Goal: Information Seeking & Learning: Learn about a topic

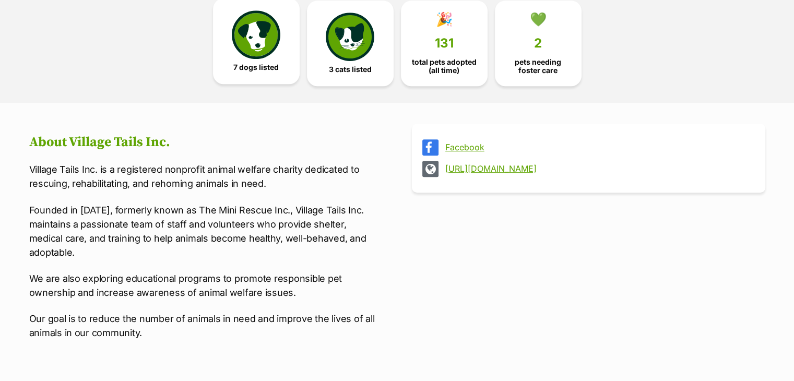
scroll to position [522, 0]
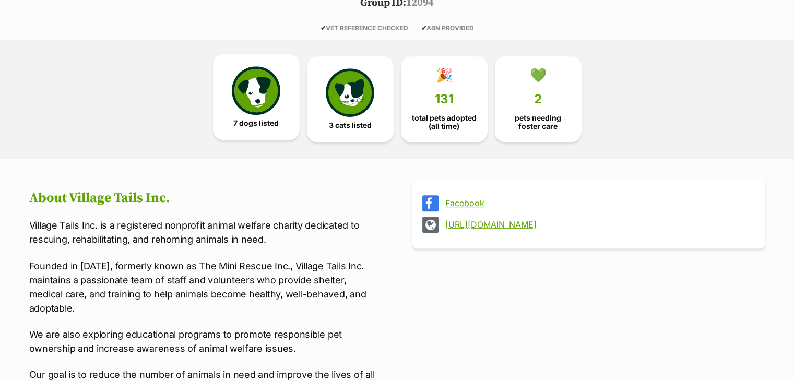
click at [284, 112] on link "7 dogs listed" at bounding box center [256, 97] width 87 height 86
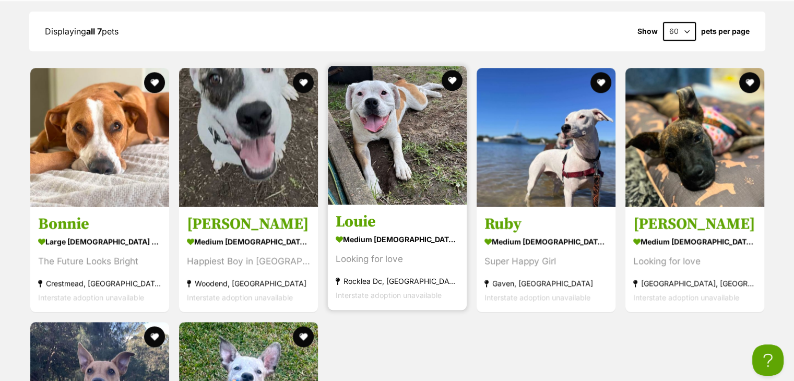
click at [370, 212] on h3 "Louie" at bounding box center [397, 222] width 123 height 20
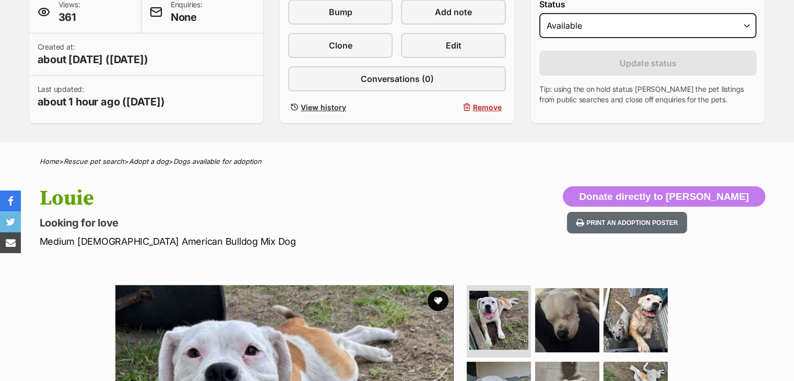
scroll to position [261, 0]
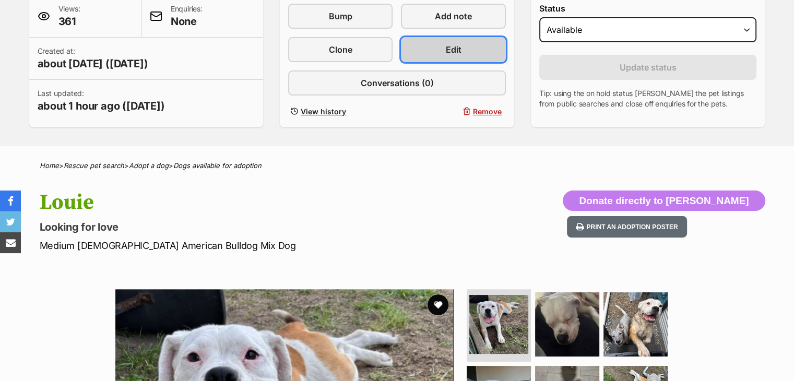
click at [451, 52] on span "Edit" at bounding box center [454, 49] width 16 height 13
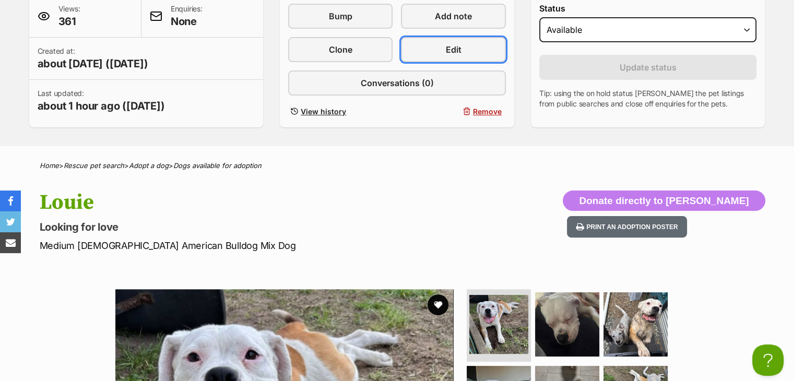
scroll to position [0, 0]
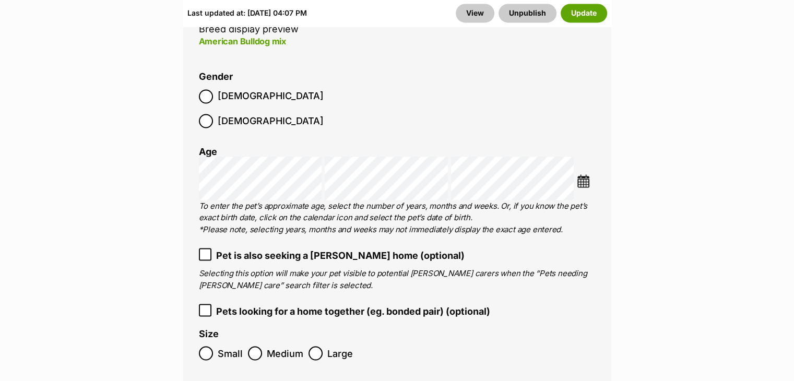
scroll to position [1880, 0]
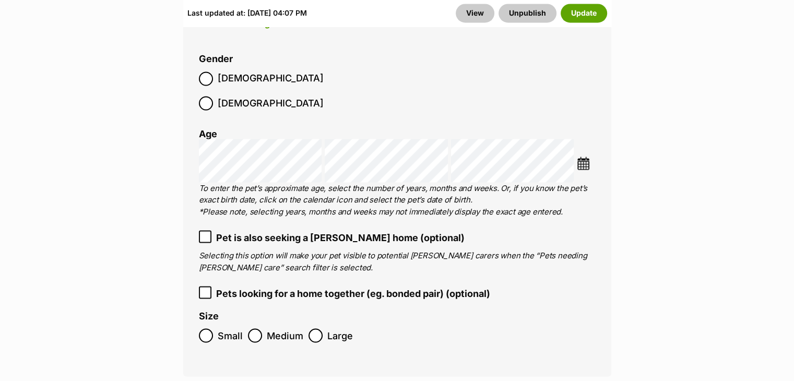
click at [213, 230] on label "Pet is also seeking a foster home (optional)" at bounding box center [397, 237] width 397 height 14
click at [577, 14] on button "Update" at bounding box center [584, 13] width 46 height 19
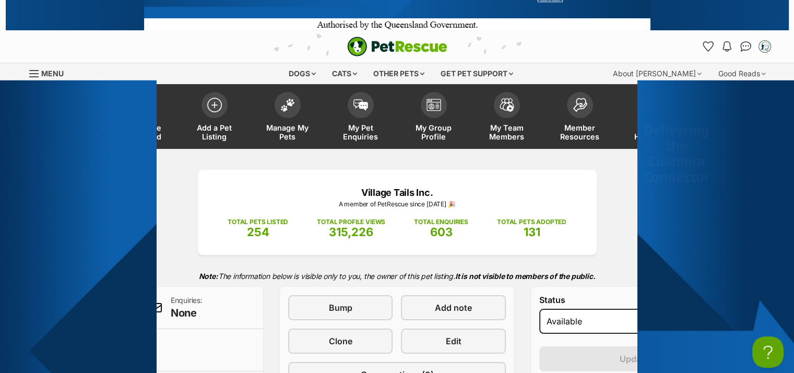
scroll to position [261, 0]
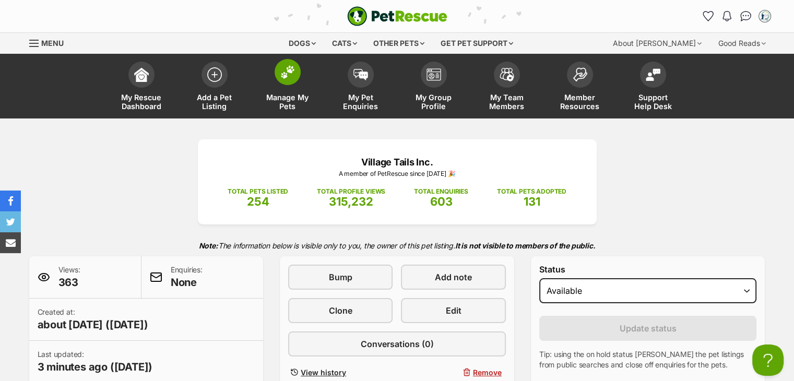
click at [291, 85] on link "Manage My Pets" at bounding box center [287, 87] width 73 height 62
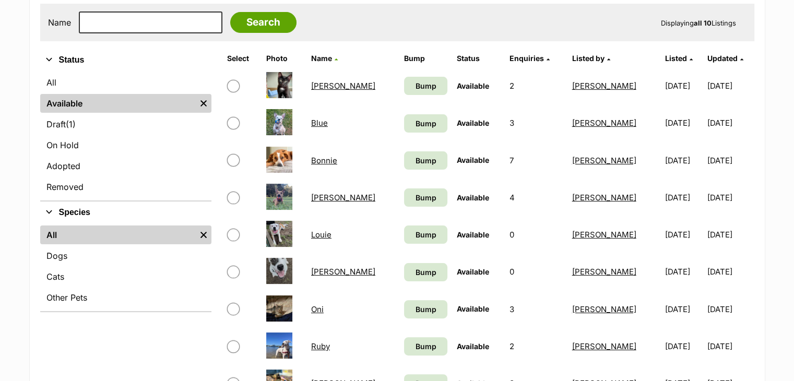
scroll to position [209, 0]
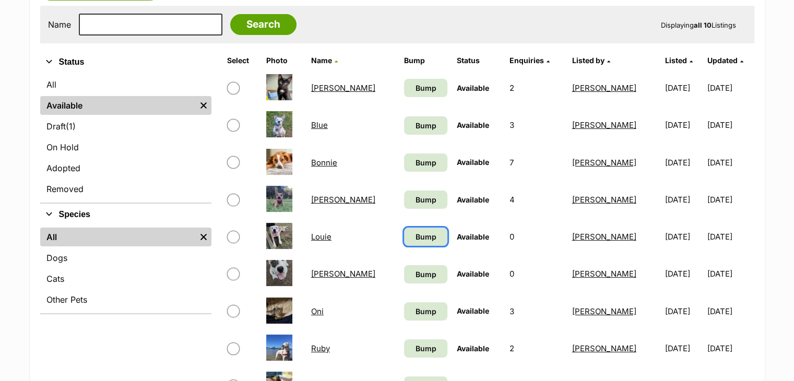
click at [404, 239] on link "Bump" at bounding box center [425, 237] width 43 height 18
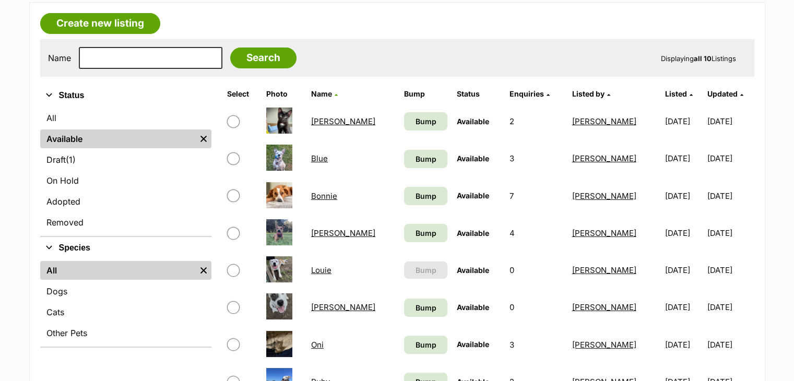
scroll to position [157, 0]
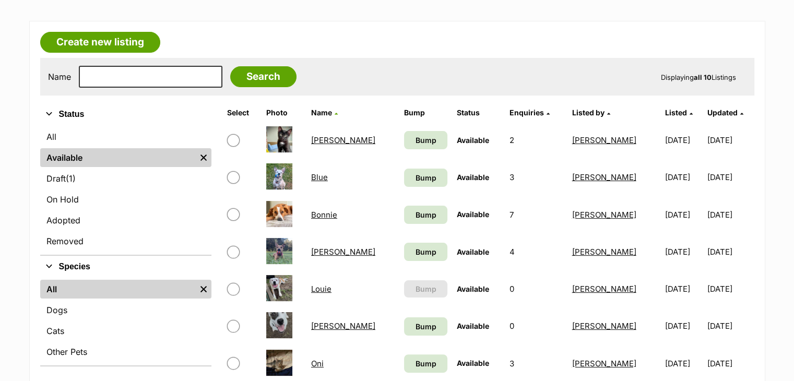
click at [324, 213] on link "Bonnie" at bounding box center [324, 215] width 26 height 10
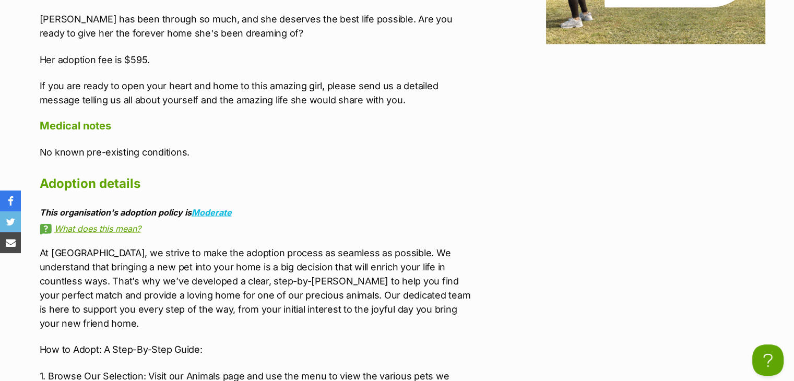
scroll to position [1828, 0]
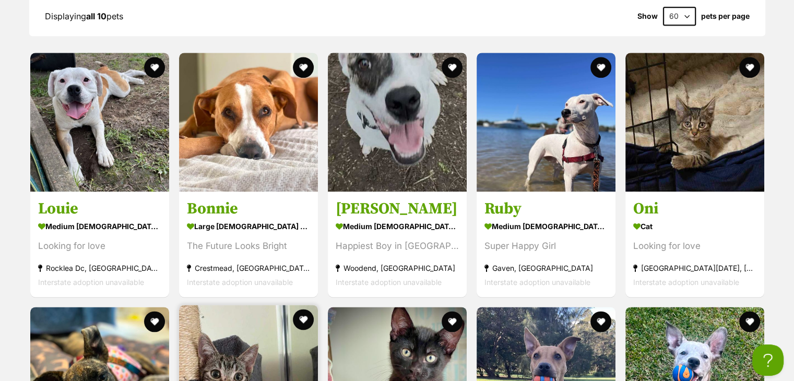
scroll to position [1364, 0]
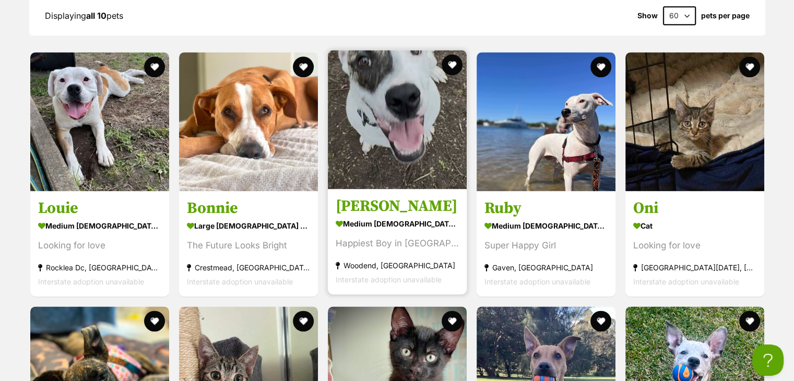
click at [387, 189] on link "[PERSON_NAME] medium [DEMOGRAPHIC_DATA] Dog Happiest Boy in [GEOGRAPHIC_DATA] […" at bounding box center [397, 242] width 139 height 106
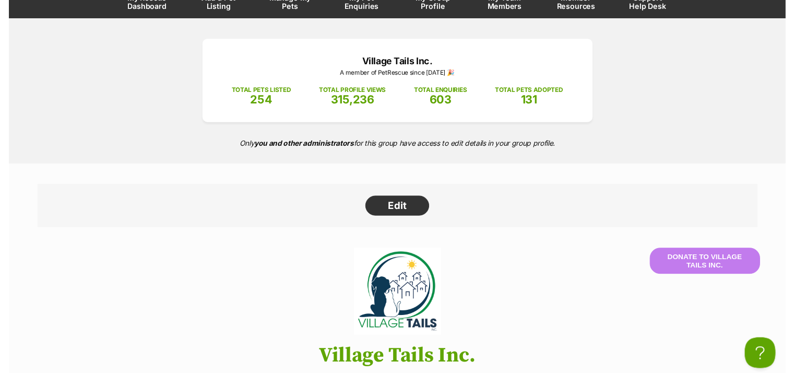
scroll to position [0, 0]
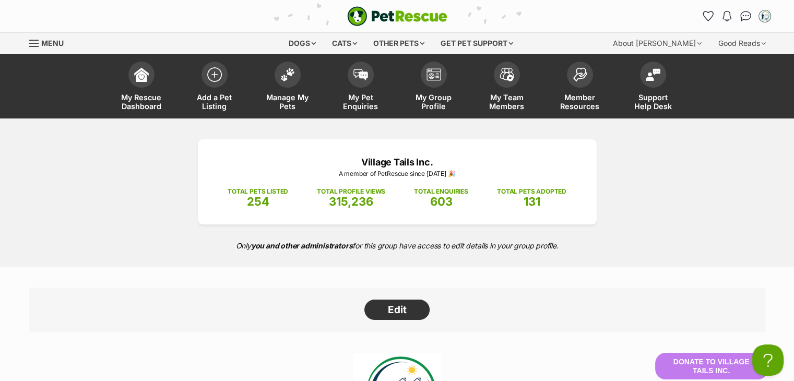
click at [61, 43] on span "Menu" at bounding box center [52, 43] width 22 height 9
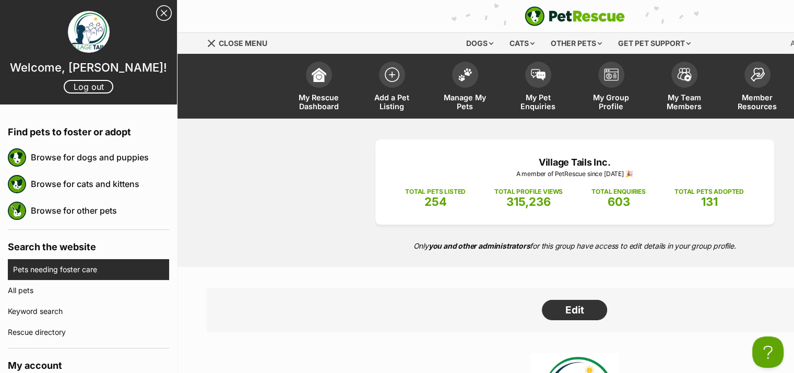
click at [69, 271] on link "Pets needing foster care" at bounding box center [91, 269] width 156 height 21
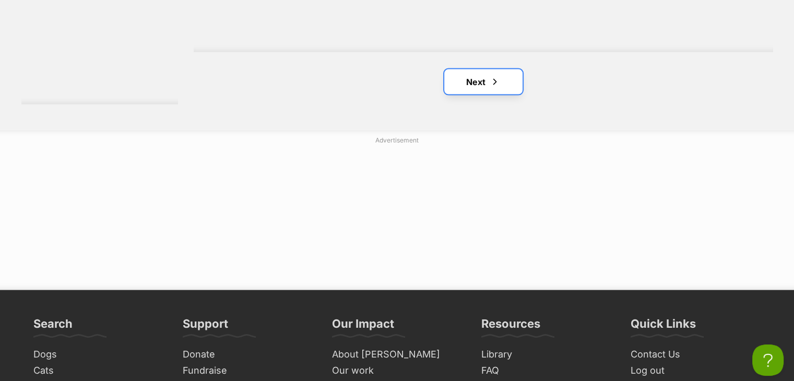
click at [487, 71] on link "Next" at bounding box center [483, 81] width 78 height 25
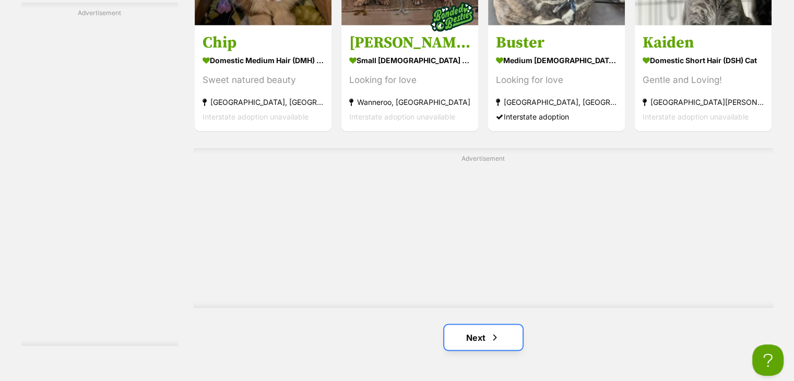
scroll to position [1875, 0]
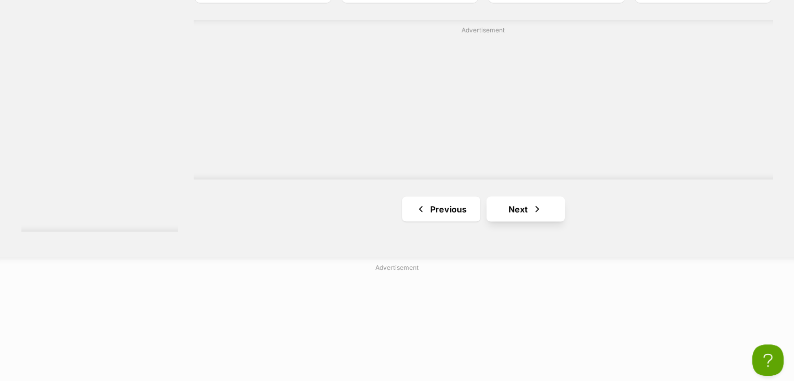
scroll to position [2007, 0]
click at [530, 207] on link "Next" at bounding box center [526, 206] width 78 height 25
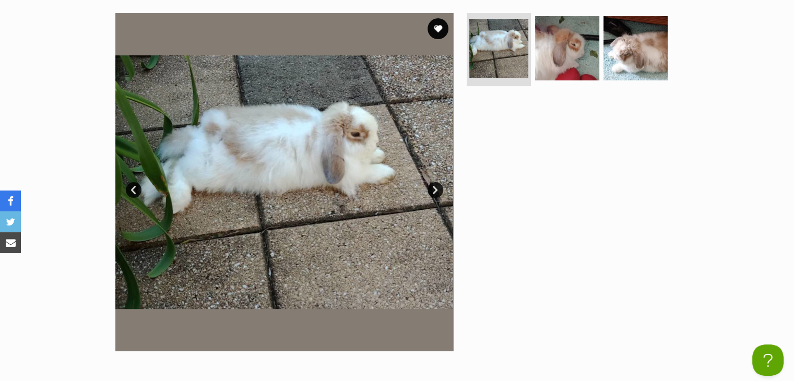
scroll to position [104, 0]
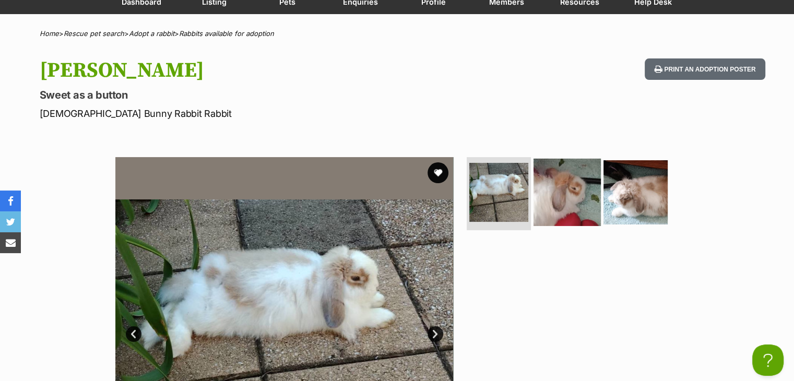
click at [564, 198] on img at bounding box center [567, 192] width 67 height 67
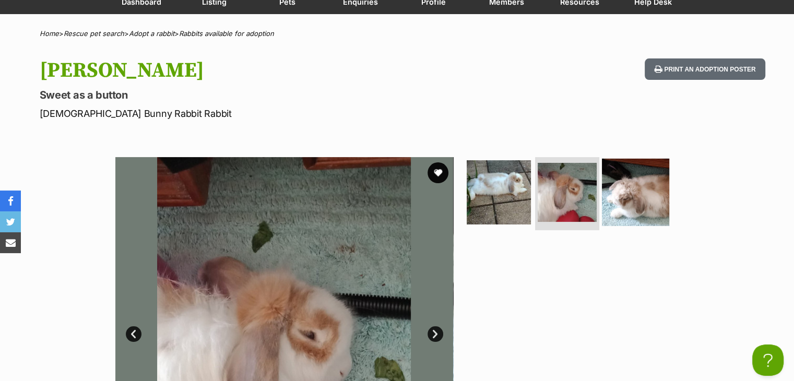
click at [635, 192] on img at bounding box center [635, 192] width 67 height 67
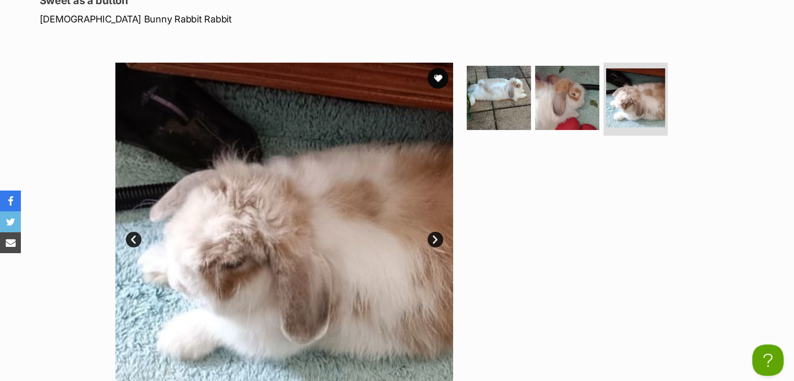
scroll to position [313, 0]
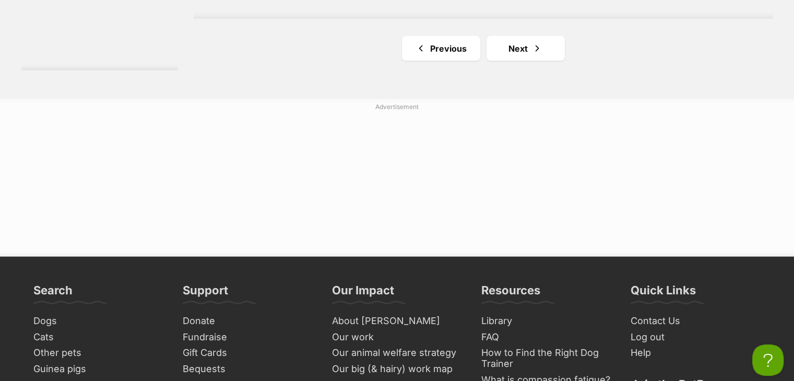
scroll to position [2089, 0]
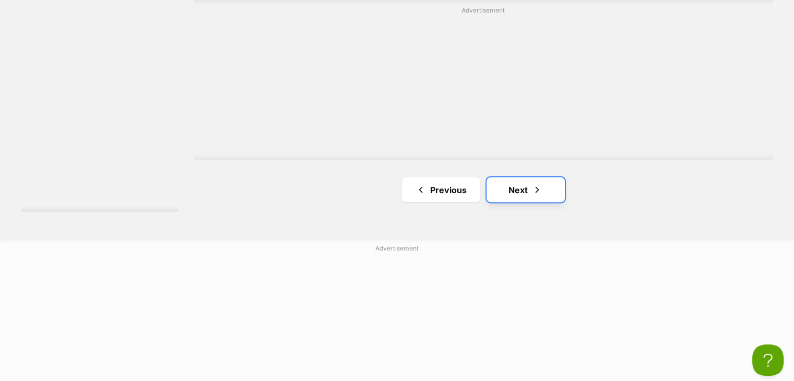
click at [531, 190] on link "Next" at bounding box center [526, 190] width 78 height 25
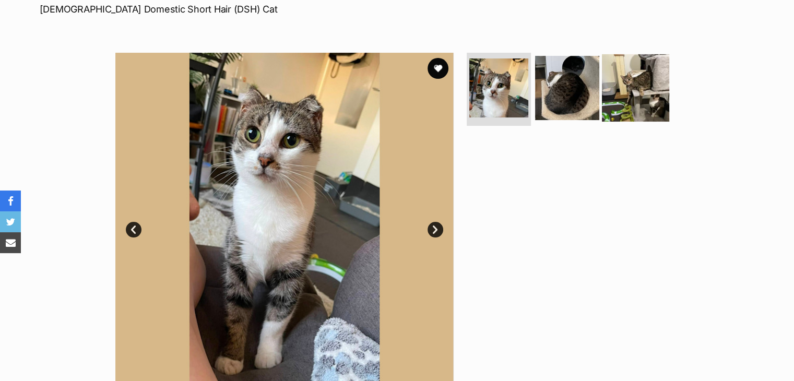
click at [628, 86] on img at bounding box center [635, 87] width 67 height 67
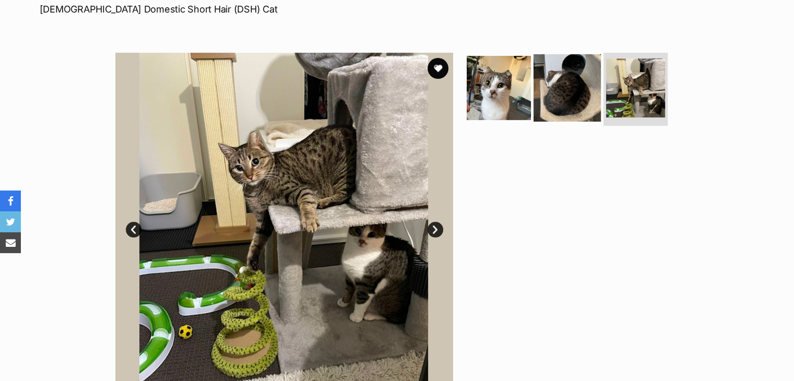
click at [563, 91] on img at bounding box center [567, 87] width 67 height 67
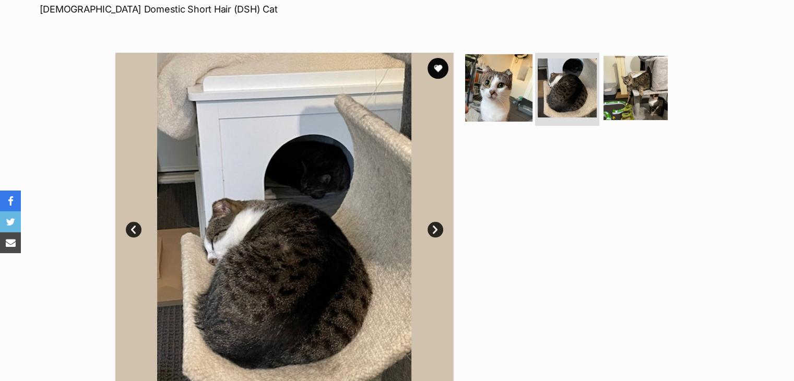
click at [498, 74] on img at bounding box center [498, 87] width 67 height 67
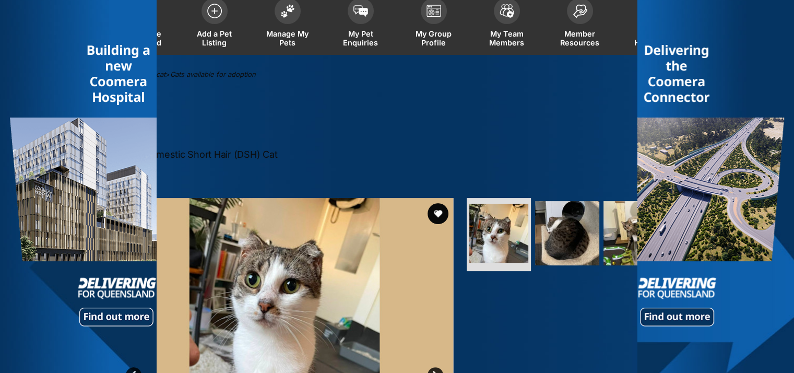
scroll to position [287, 0]
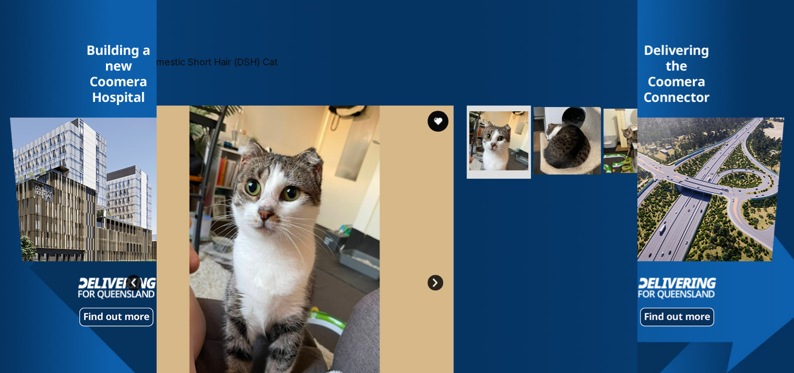
click at [554, 138] on img at bounding box center [567, 140] width 67 height 67
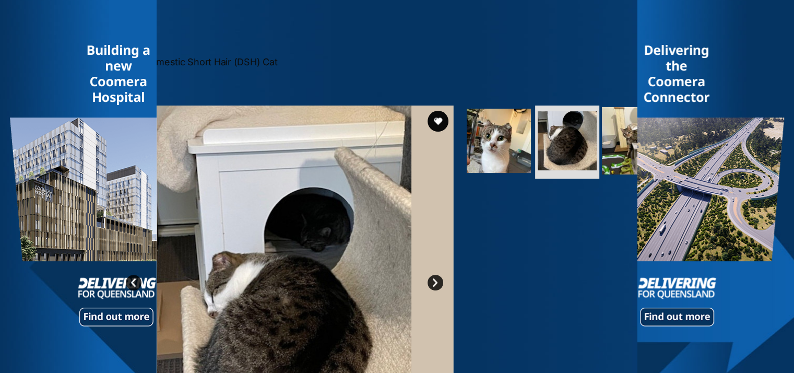
click at [615, 144] on img at bounding box center [635, 140] width 67 height 67
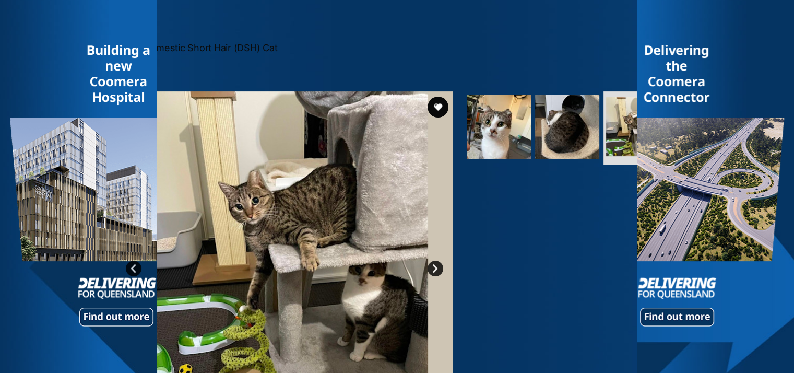
scroll to position [339, 0]
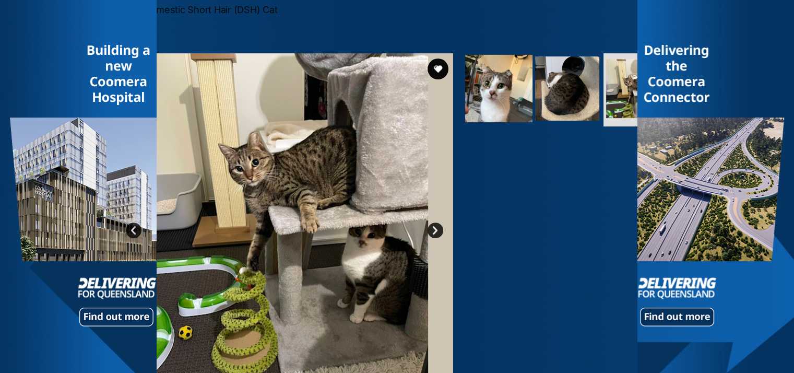
click at [509, 98] on img at bounding box center [498, 88] width 67 height 67
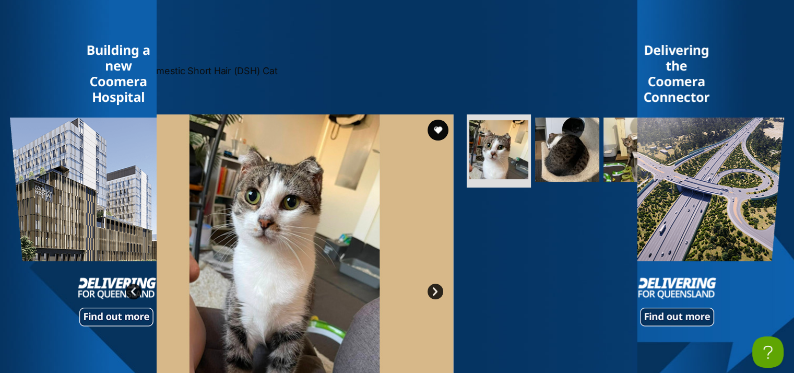
scroll to position [182, 0]
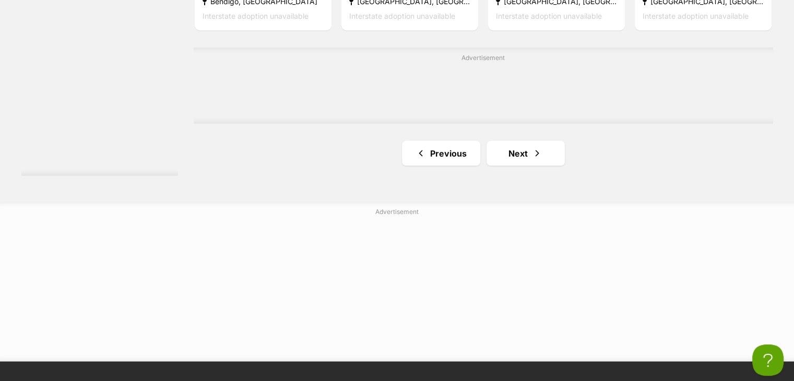
scroll to position [2037, 0]
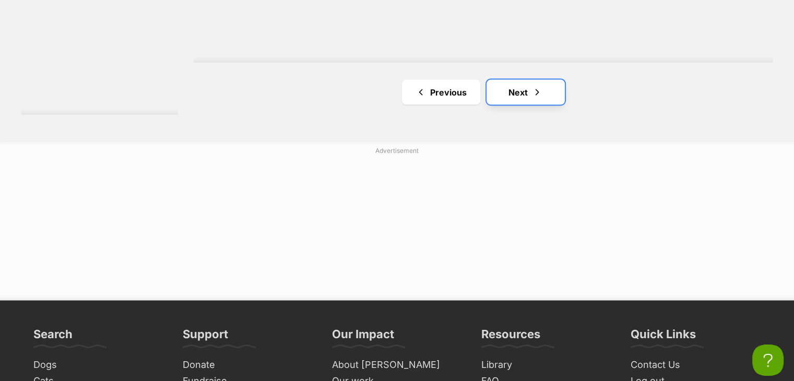
click at [509, 87] on link "Next" at bounding box center [526, 92] width 78 height 25
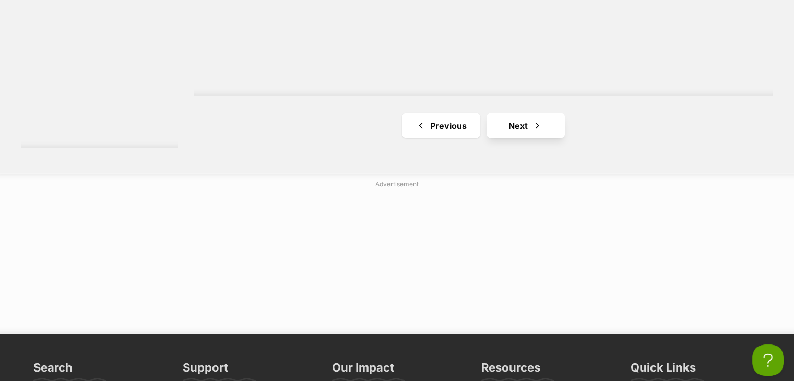
scroll to position [2089, 0]
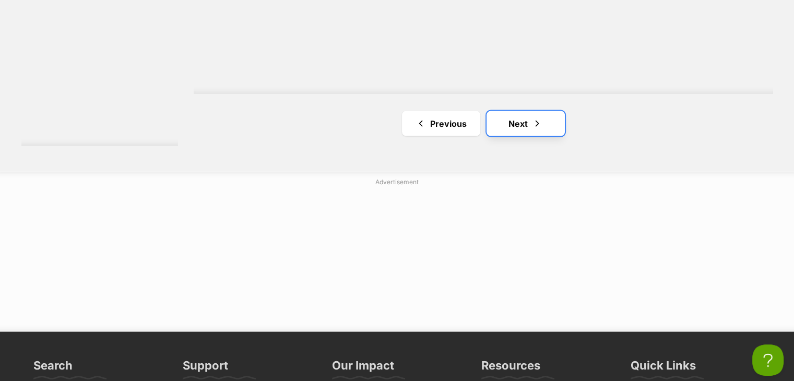
click at [529, 120] on link "Next" at bounding box center [526, 123] width 78 height 25
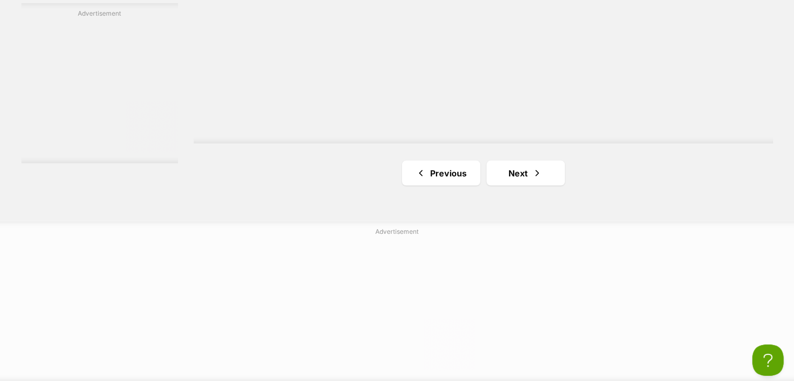
scroll to position [2037, 0]
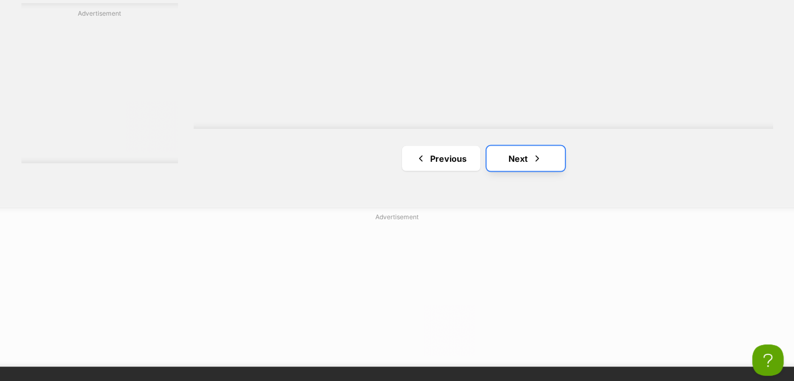
click at [527, 169] on link "Next" at bounding box center [526, 158] width 78 height 25
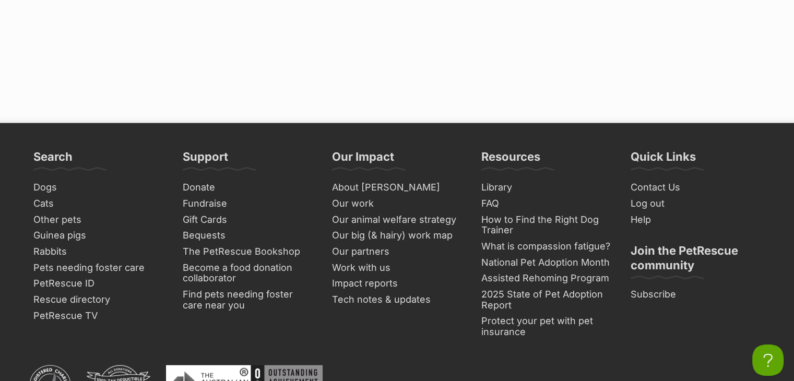
scroll to position [2089, 0]
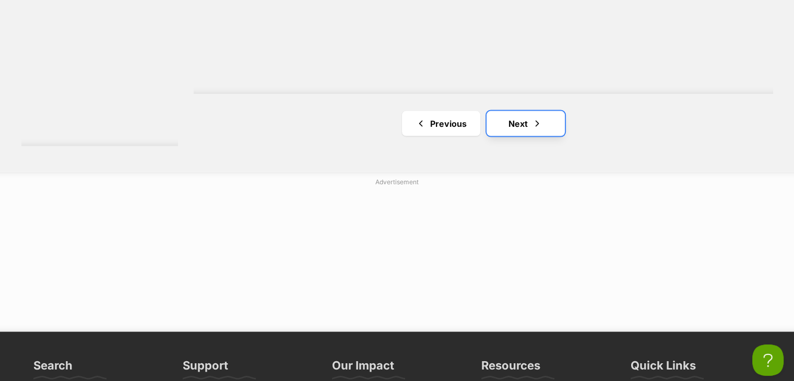
click at [524, 123] on link "Next" at bounding box center [526, 123] width 78 height 25
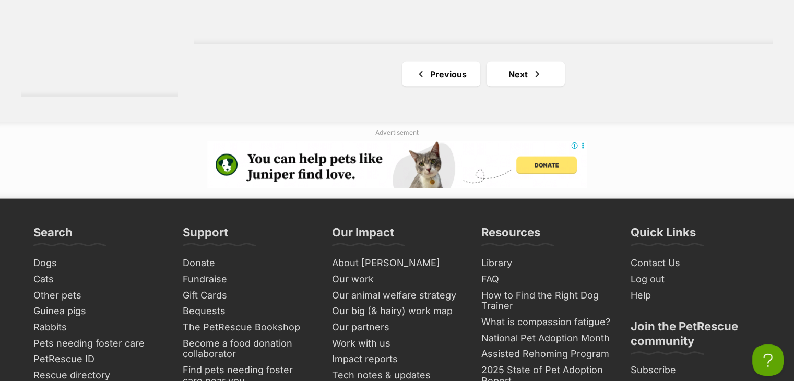
scroll to position [2141, 0]
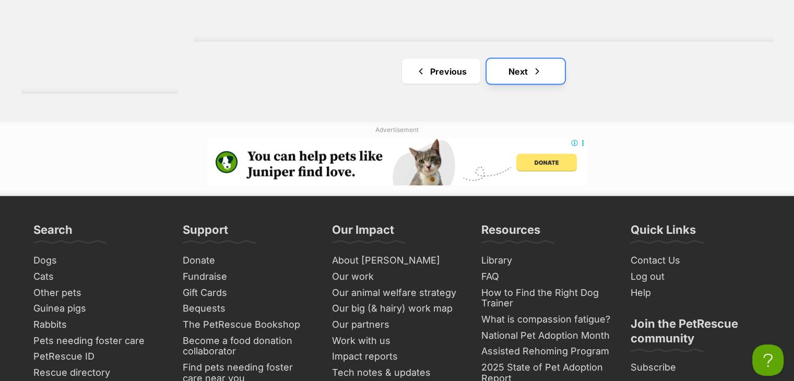
click at [524, 64] on link "Next" at bounding box center [526, 71] width 78 height 25
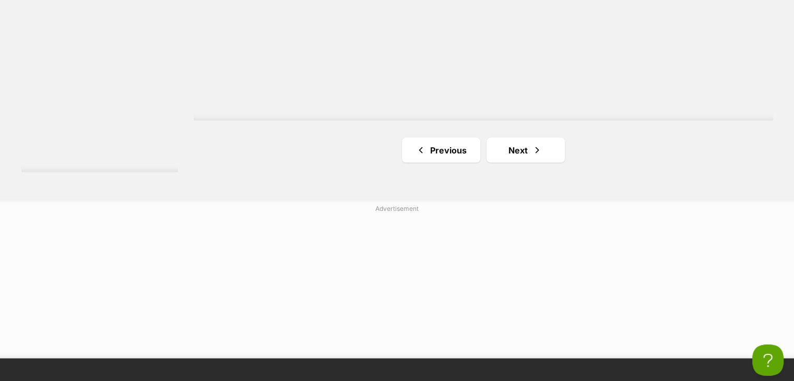
scroll to position [2089, 0]
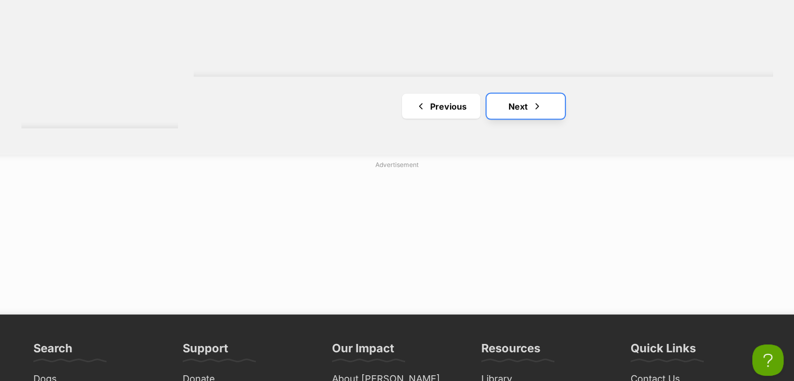
click at [522, 99] on link "Next" at bounding box center [526, 106] width 78 height 25
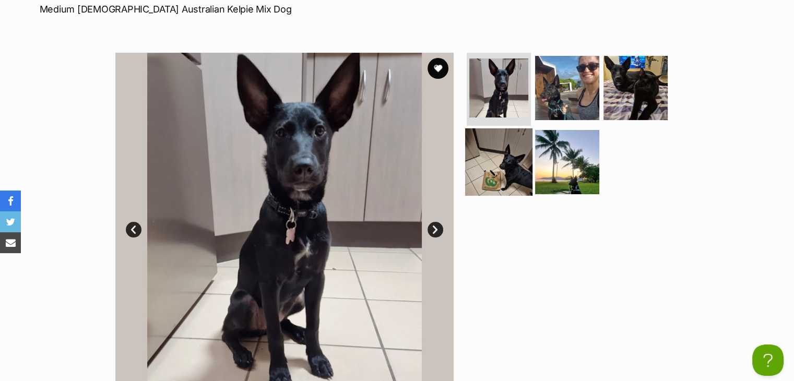
click at [491, 153] on img at bounding box center [498, 161] width 67 height 67
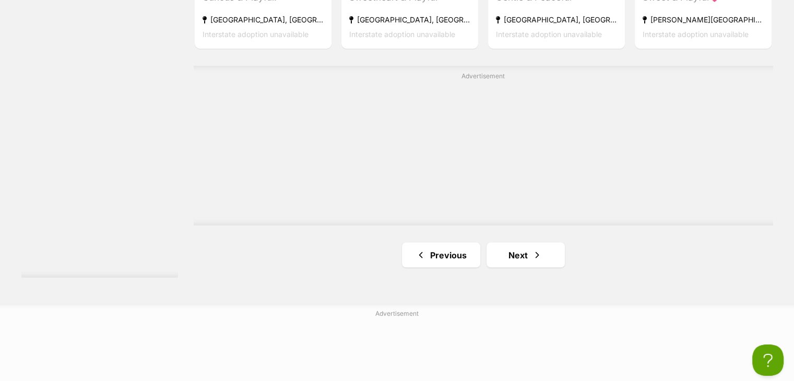
scroll to position [2037, 0]
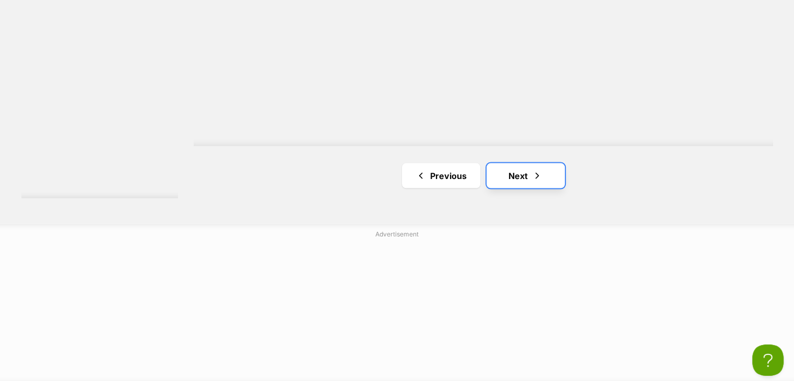
click at [530, 176] on link "Next" at bounding box center [526, 175] width 78 height 25
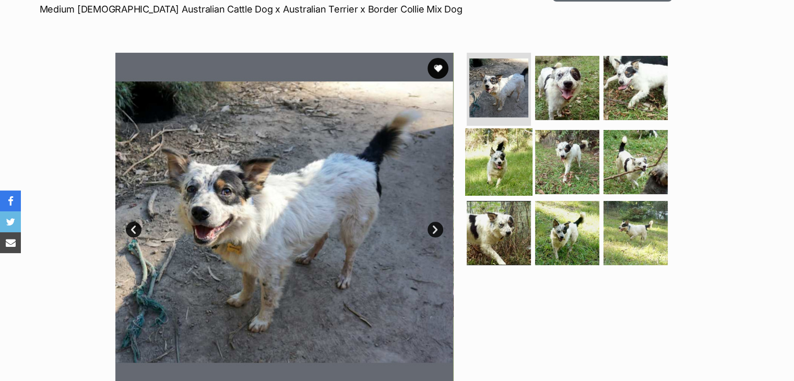
click at [496, 172] on img at bounding box center [498, 161] width 67 height 67
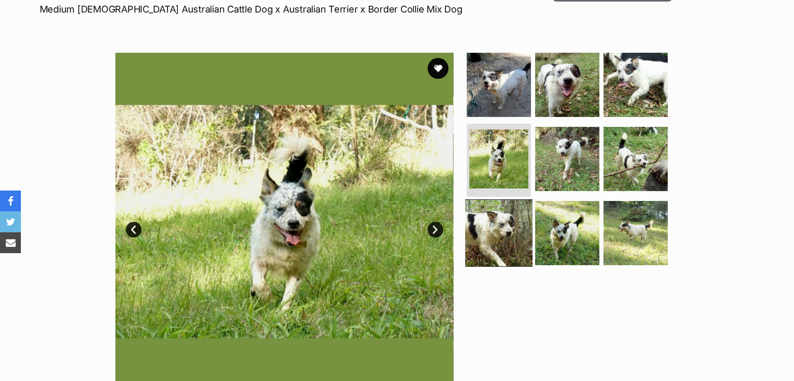
click at [503, 223] on img at bounding box center [498, 232] width 67 height 67
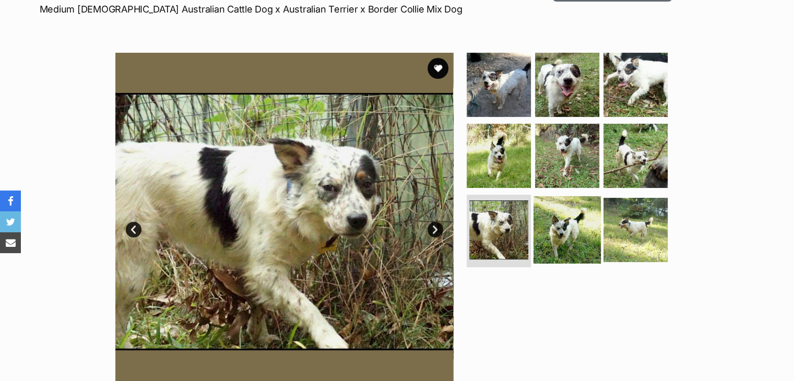
click at [568, 212] on img at bounding box center [567, 229] width 67 height 67
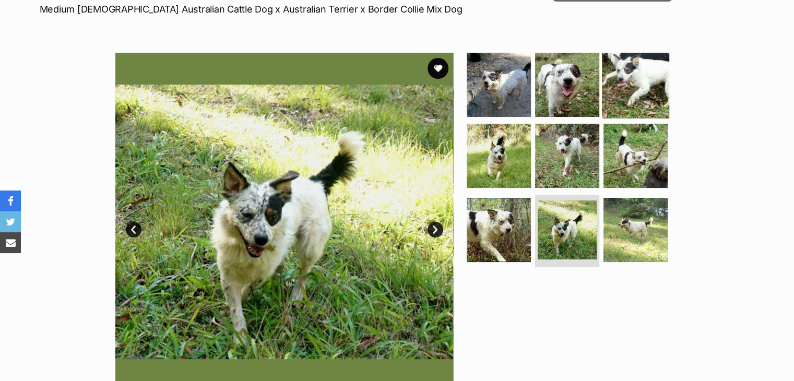
click at [630, 83] on img at bounding box center [635, 84] width 67 height 67
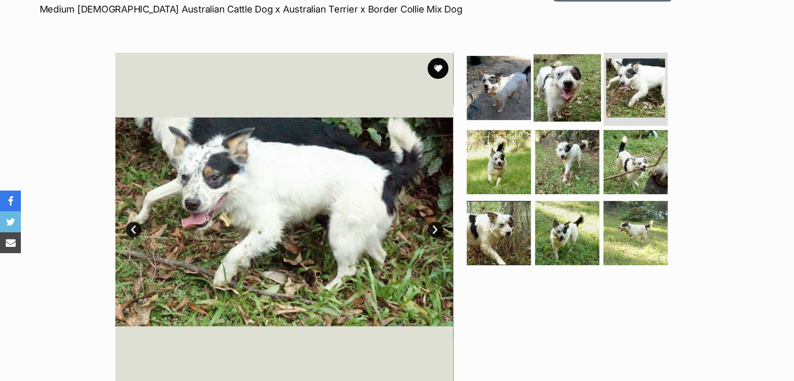
click at [565, 67] on img at bounding box center [567, 87] width 67 height 67
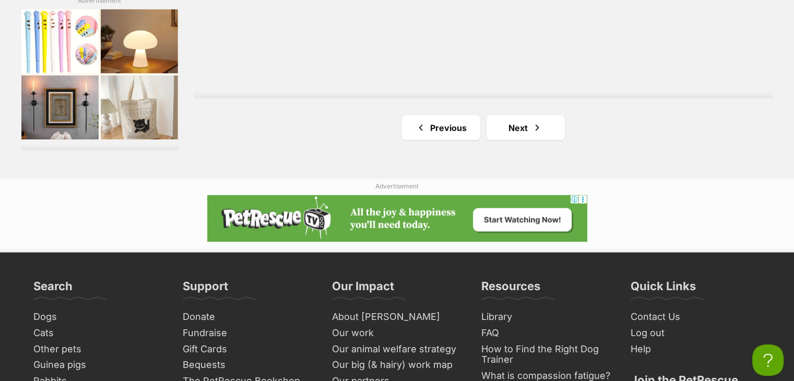
scroll to position [2089, 0]
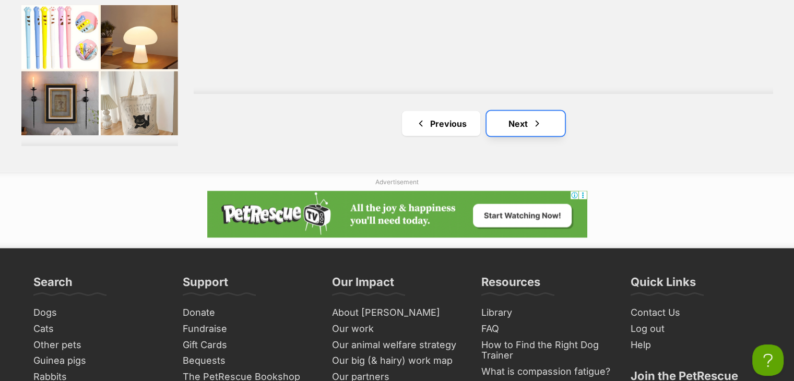
click at [542, 132] on link "Next" at bounding box center [526, 123] width 78 height 25
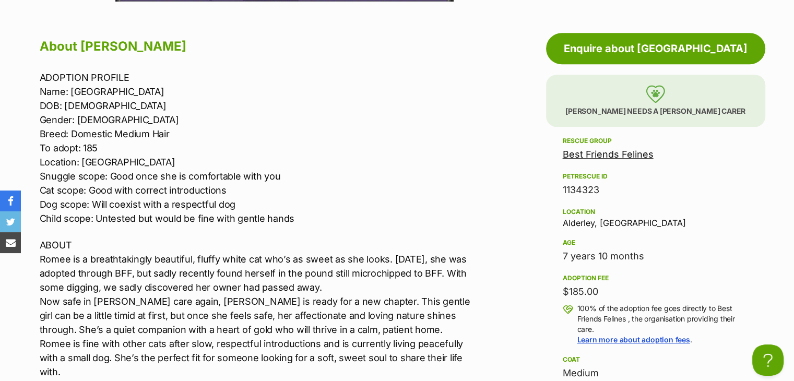
scroll to position [627, 0]
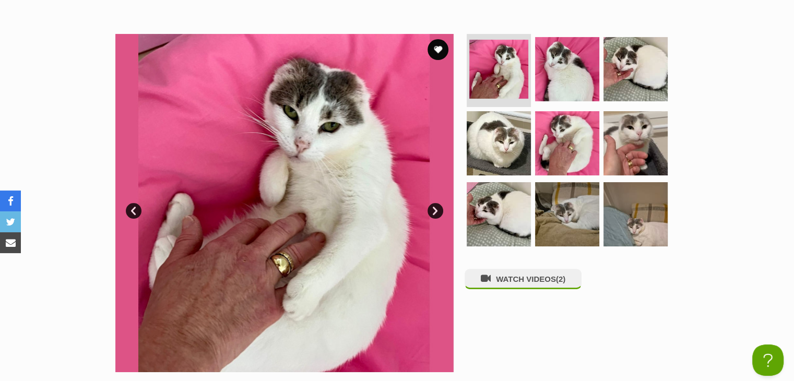
scroll to position [209, 0]
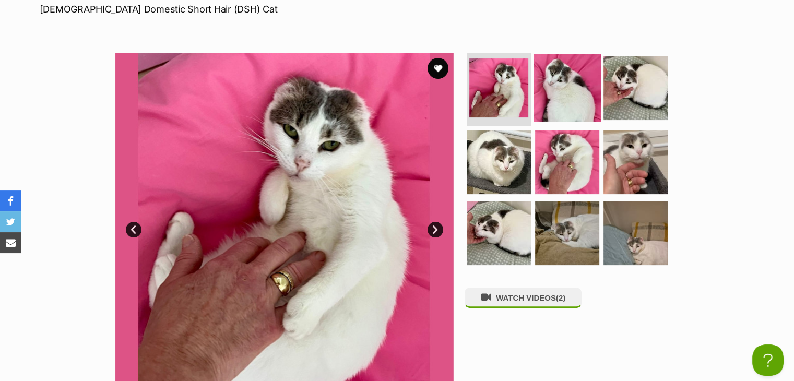
click at [558, 69] on img at bounding box center [567, 87] width 67 height 67
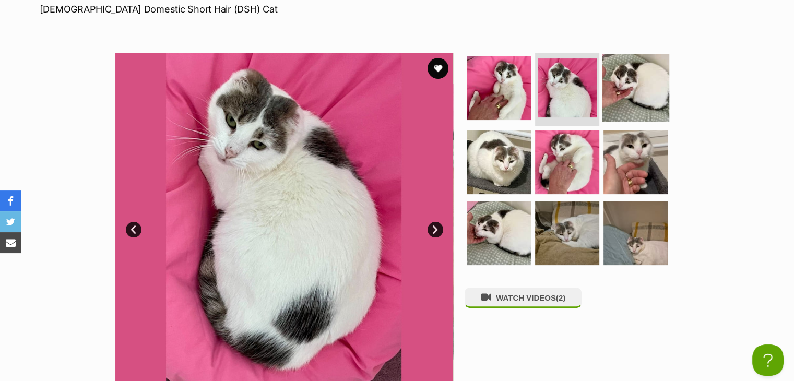
click at [623, 84] on img at bounding box center [635, 87] width 67 height 67
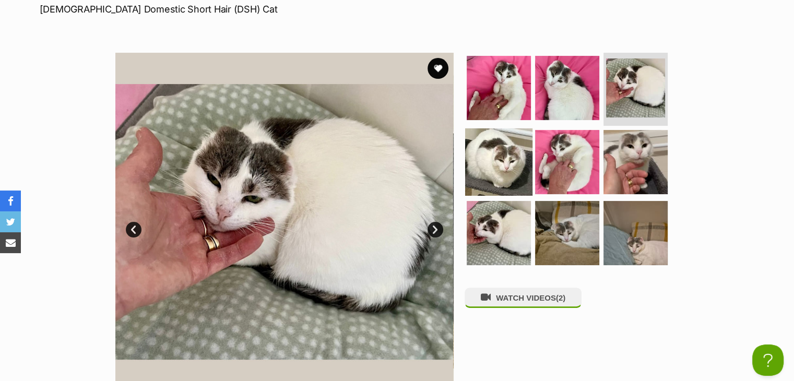
click at [513, 150] on img at bounding box center [498, 161] width 67 height 67
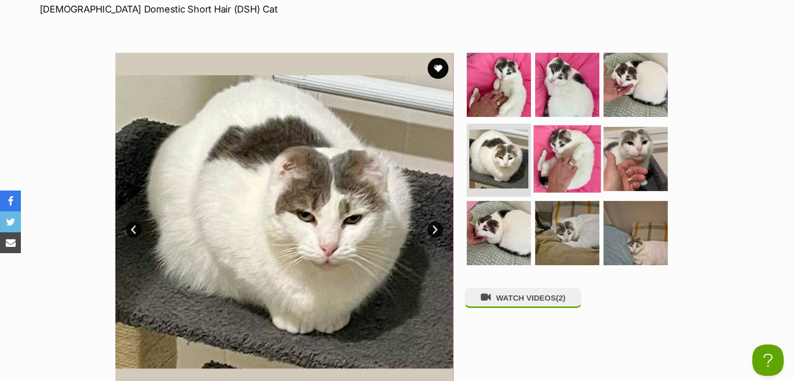
click at [566, 143] on img at bounding box center [567, 158] width 67 height 67
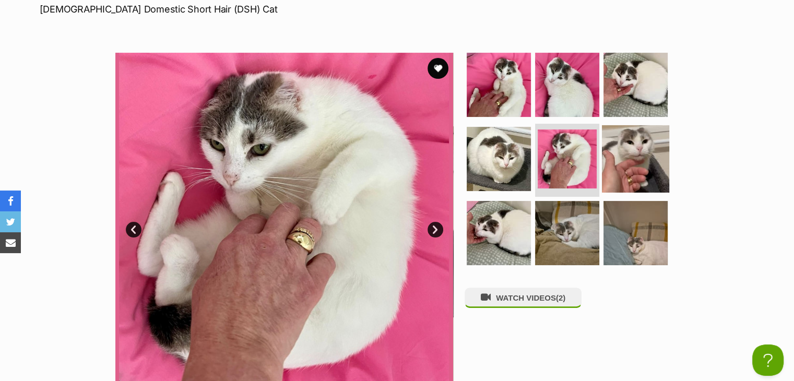
click at [631, 151] on img at bounding box center [635, 158] width 67 height 67
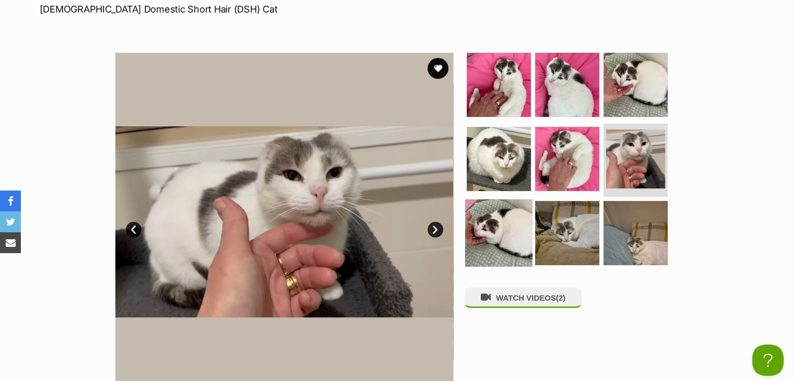
click at [509, 211] on img at bounding box center [498, 233] width 67 height 67
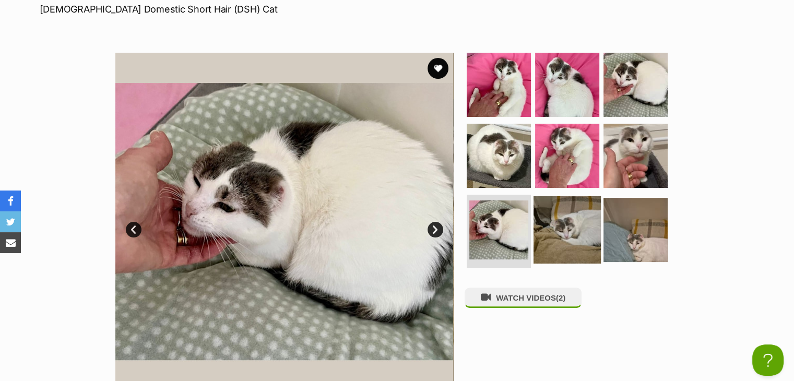
click at [562, 213] on img at bounding box center [567, 229] width 67 height 67
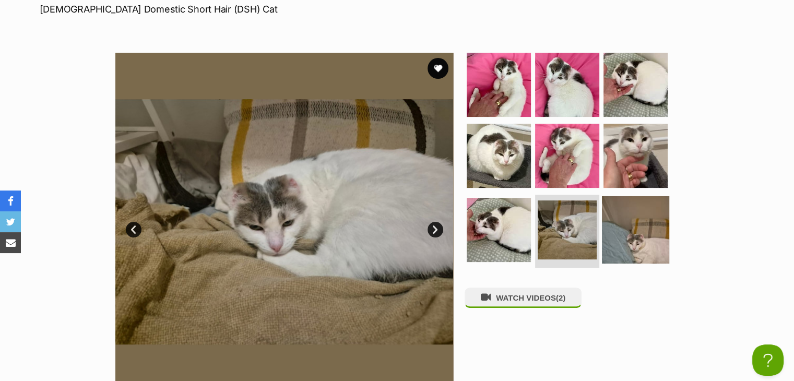
click at [629, 214] on img at bounding box center [635, 229] width 67 height 67
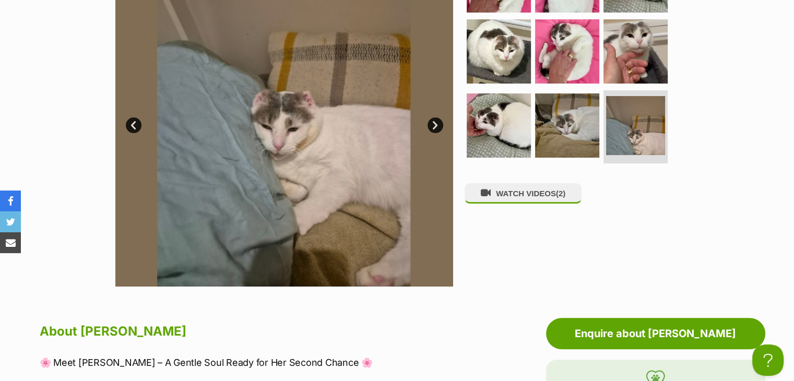
scroll to position [104, 0]
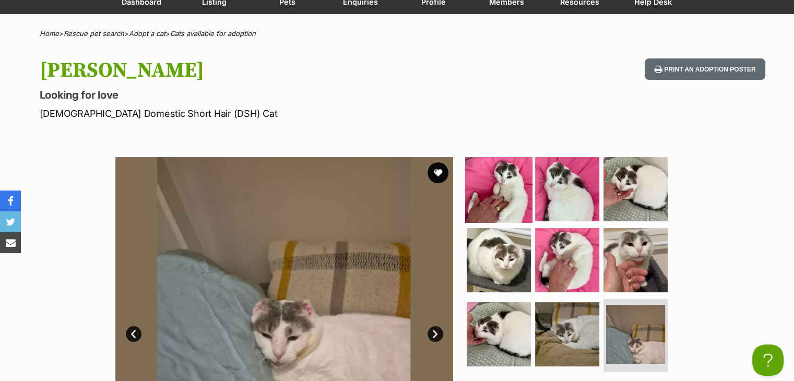
click at [486, 181] on img at bounding box center [498, 189] width 67 height 67
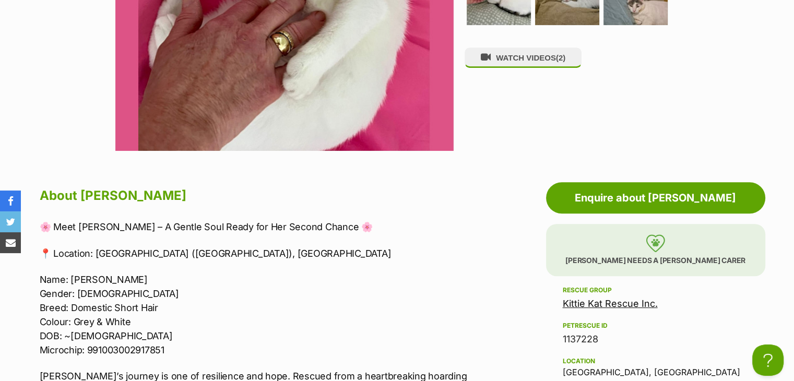
scroll to position [575, 0]
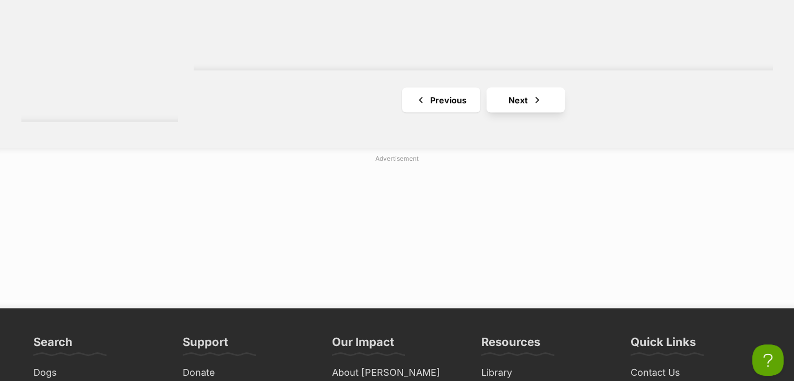
scroll to position [2194, 0]
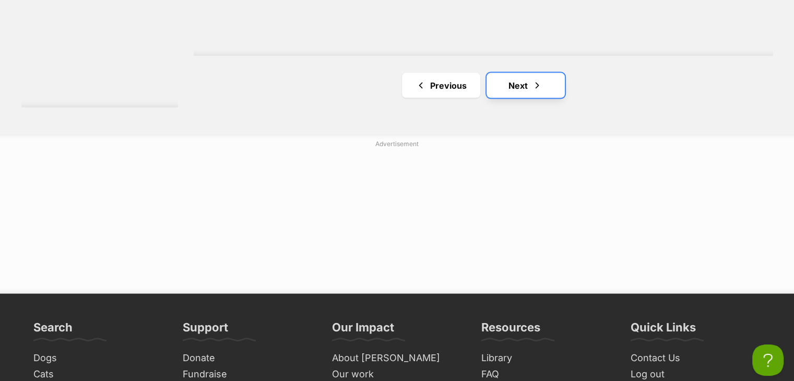
click at [541, 74] on link "Next" at bounding box center [526, 85] width 78 height 25
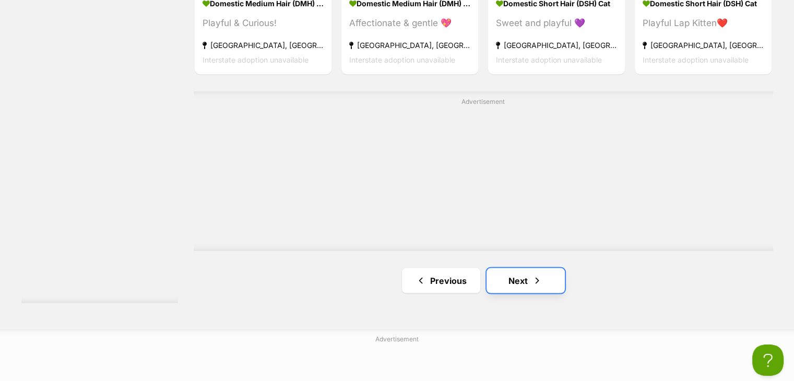
click at [514, 273] on link "Next" at bounding box center [526, 280] width 78 height 25
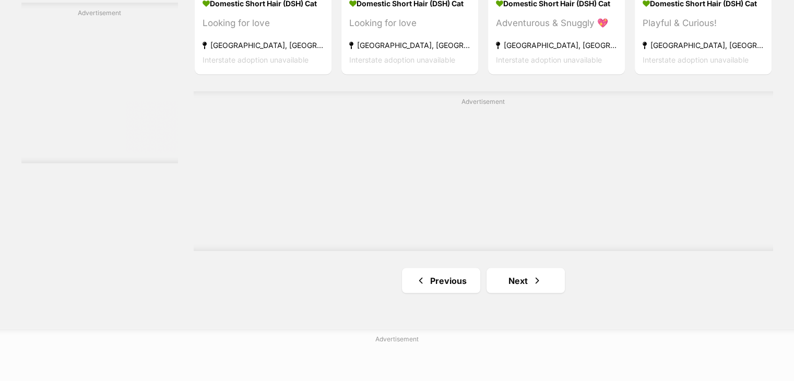
scroll to position [1941, 0]
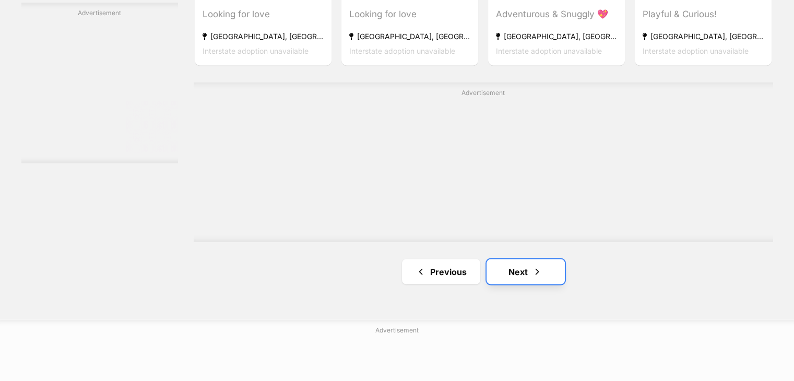
click at [534, 264] on link "Next" at bounding box center [526, 271] width 78 height 25
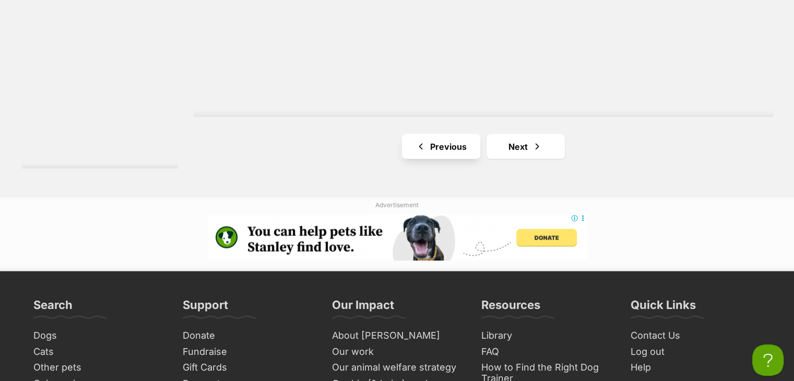
scroll to position [2141, 0]
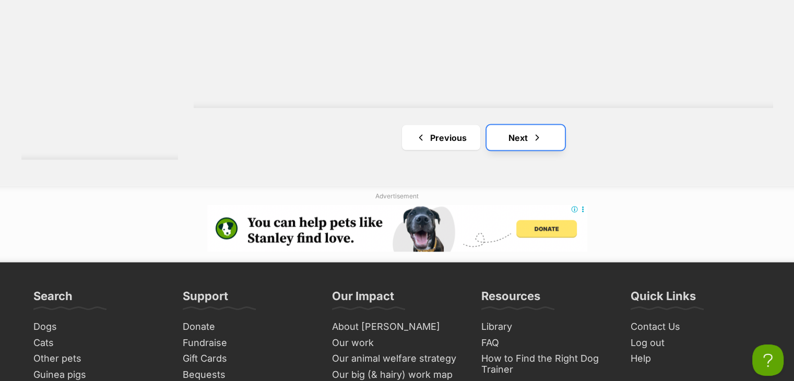
click at [496, 137] on link "Next" at bounding box center [526, 137] width 78 height 25
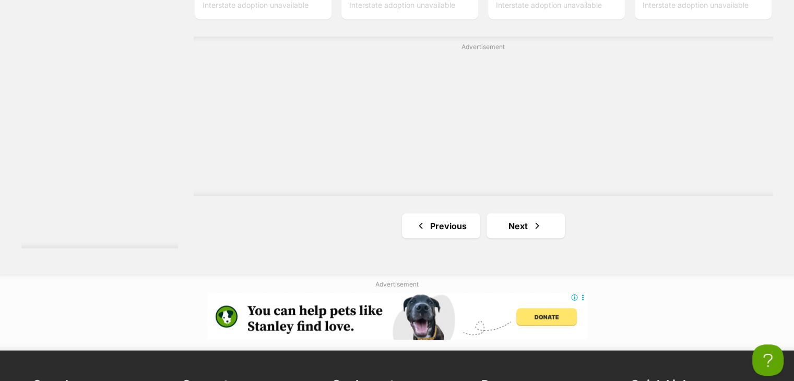
scroll to position [2037, 0]
